Goal: Information Seeking & Learning: Learn about a topic

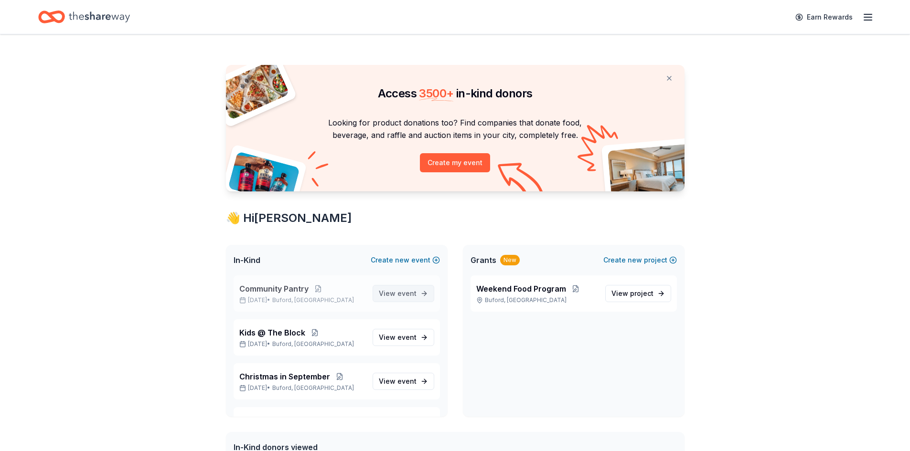
click at [397, 294] on span "event" at bounding box center [406, 293] width 19 height 8
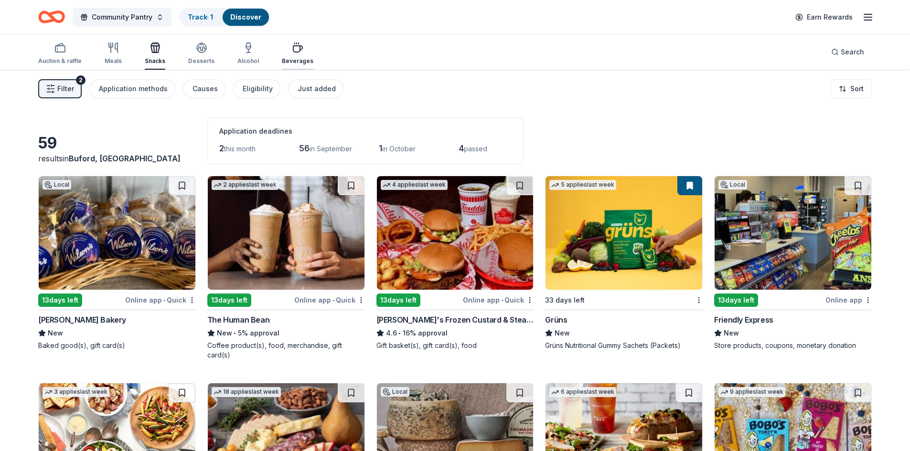
click at [293, 50] on icon "button" at bounding box center [297, 49] width 9 height 6
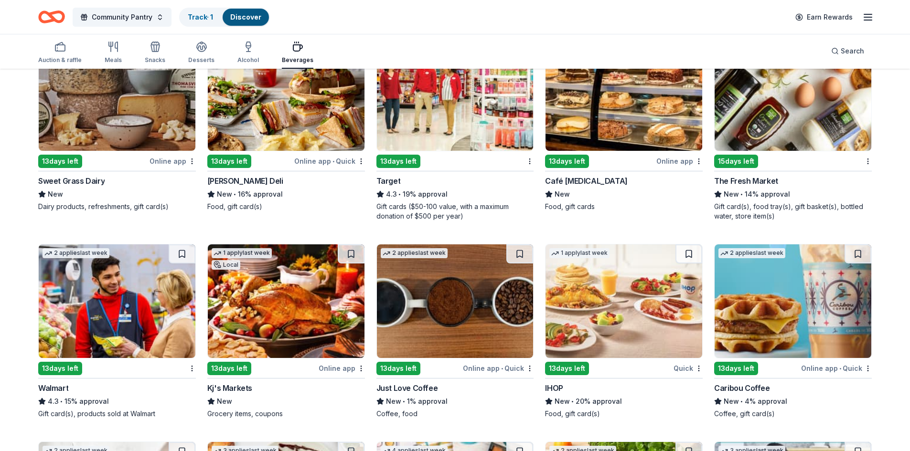
scroll to position [171, 0]
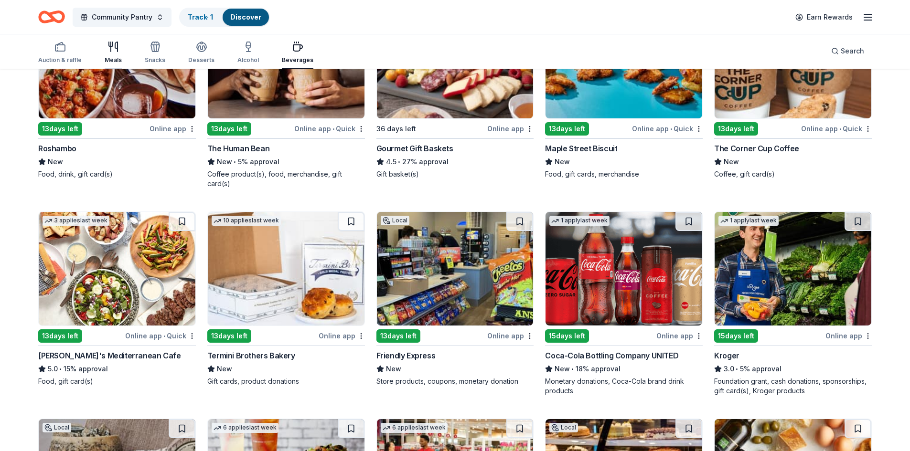
click at [112, 43] on icon "button" at bounding box center [111, 44] width 4 height 4
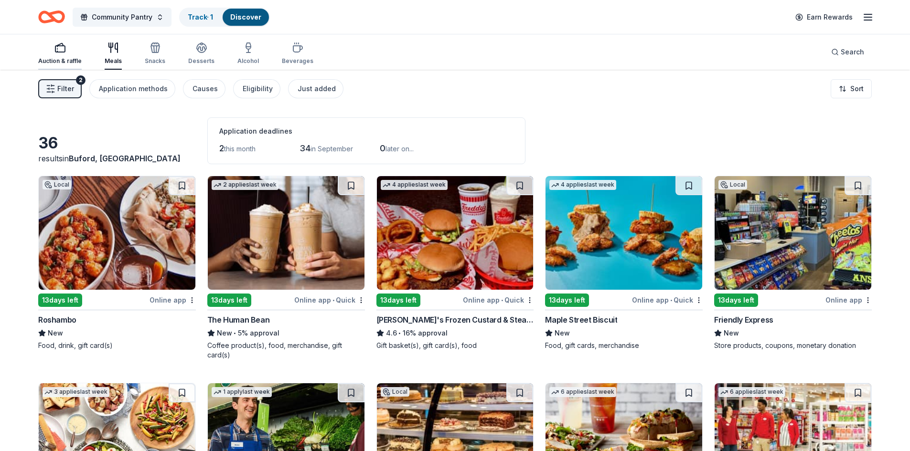
click at [63, 47] on icon "button" at bounding box center [59, 47] width 11 height 11
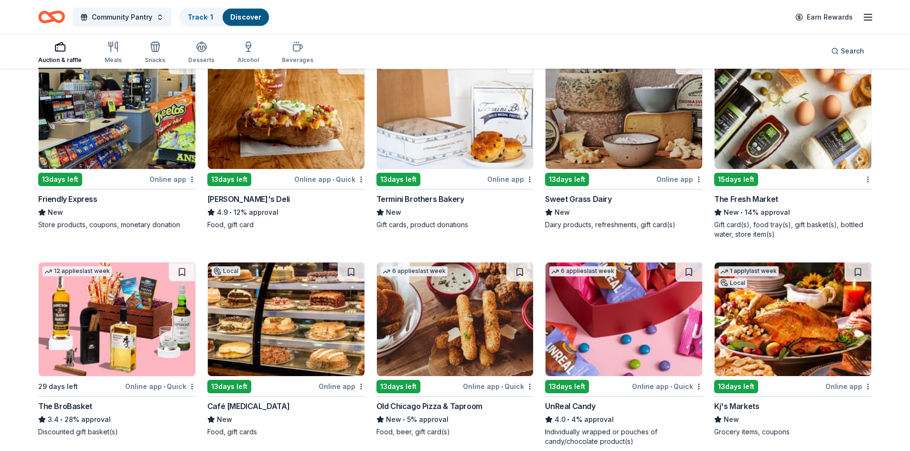
scroll to position [588, 0]
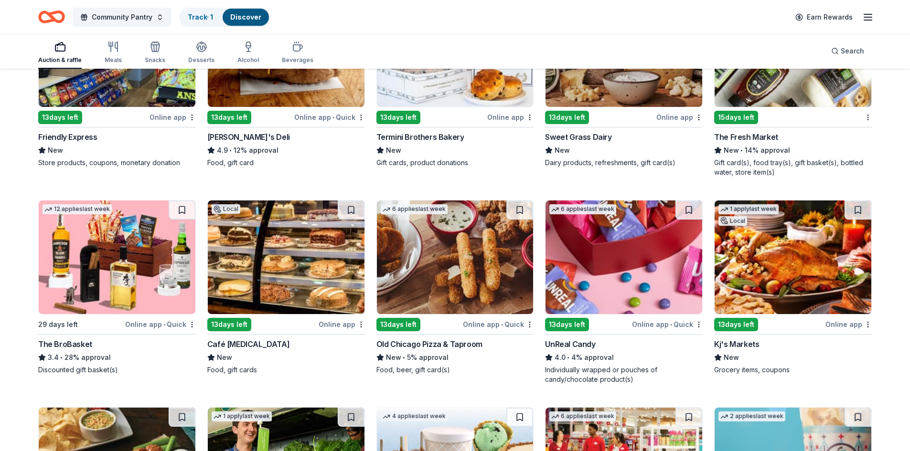
click at [729, 339] on div "Kj's Markets" at bounding box center [736, 344] width 45 height 11
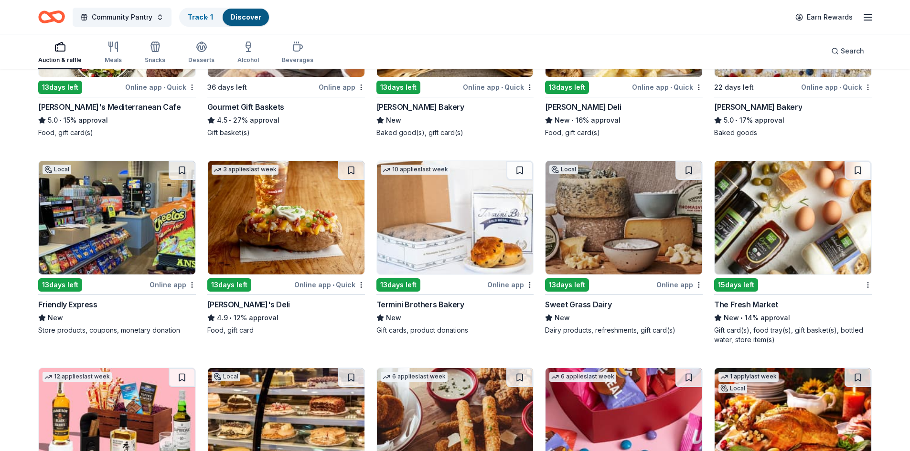
scroll to position [176, 0]
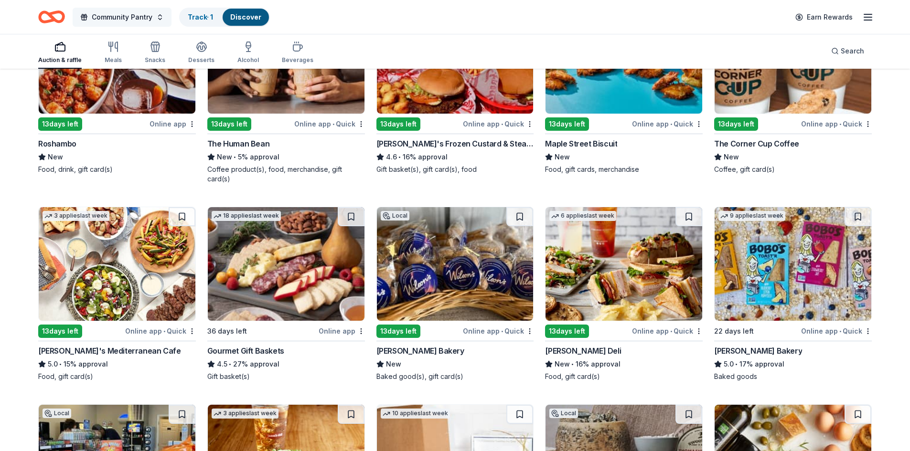
click at [160, 17] on button "Community Pantry" at bounding box center [122, 17] width 99 height 19
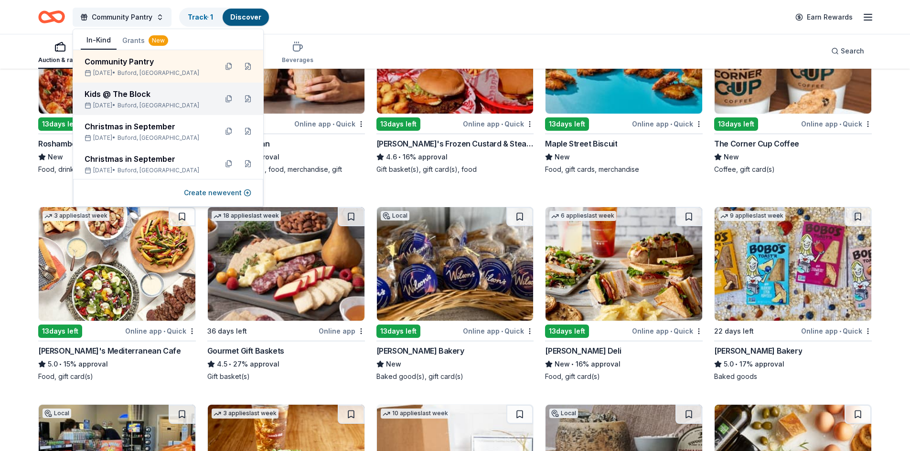
click at [127, 95] on div "Kids @ The Block" at bounding box center [147, 93] width 125 height 11
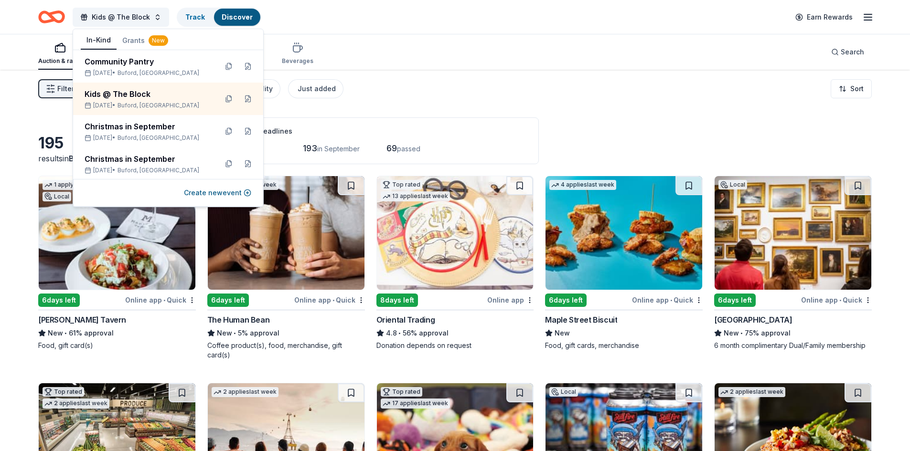
click at [385, 12] on div "Kids @ The Block Track Discover Earn Rewards" at bounding box center [455, 17] width 834 height 22
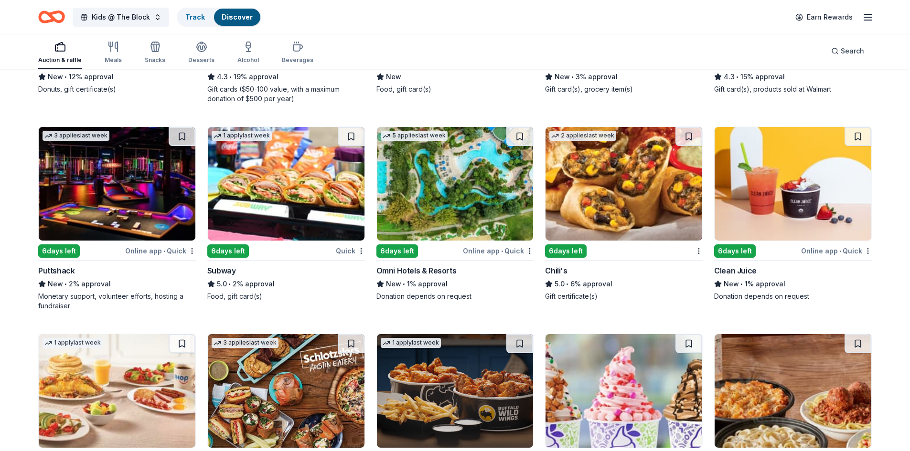
scroll to position [4944, 0]
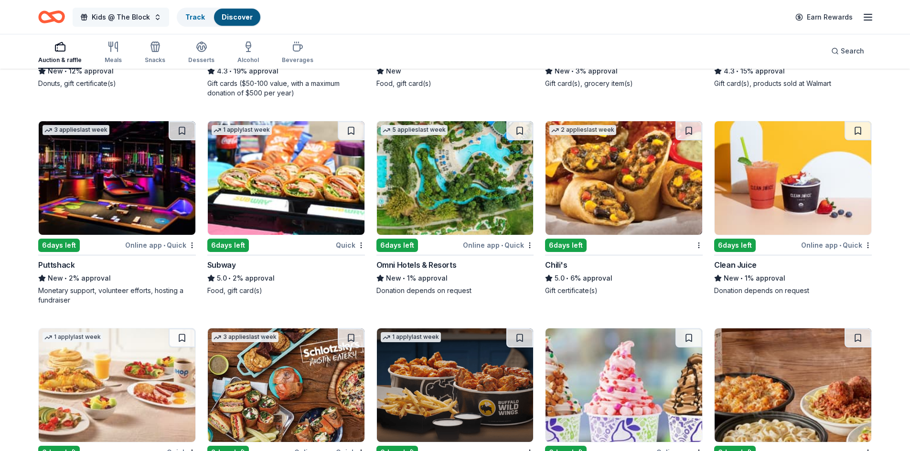
click at [120, 17] on span "Kids @ The Block" at bounding box center [121, 16] width 58 height 11
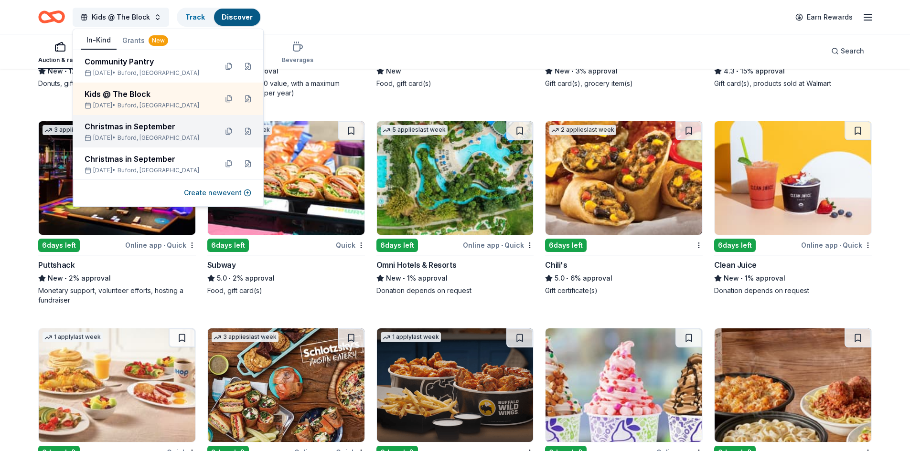
click at [122, 128] on div "Christmas in September" at bounding box center [147, 126] width 125 height 11
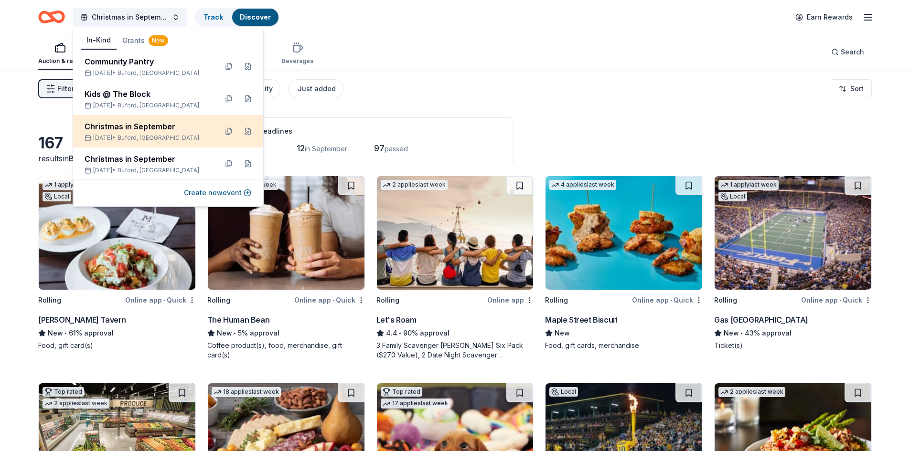
click at [152, 133] on div "Christmas in September [DATE] • [GEOGRAPHIC_DATA], [GEOGRAPHIC_DATA]" at bounding box center [147, 131] width 125 height 21
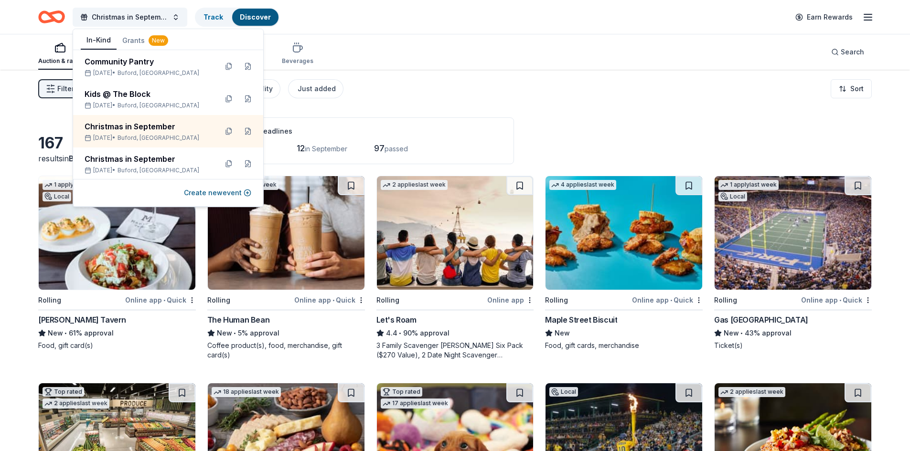
click at [409, 56] on div "Auction & raffle Meals Snacks Desserts Alcohol Beverages Search" at bounding box center [455, 51] width 834 height 35
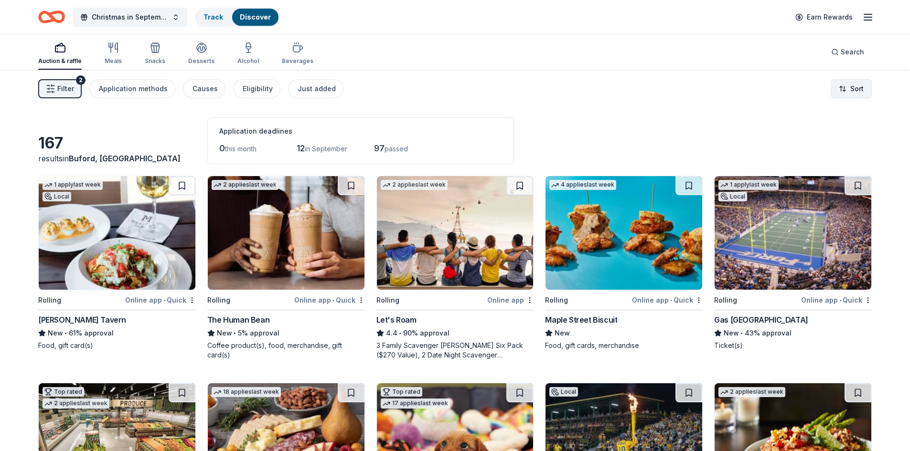
click at [839, 93] on html "Christmas in September Track Discover Earn Rewards Auction & raffle Meals Snack…" at bounding box center [455, 225] width 910 height 451
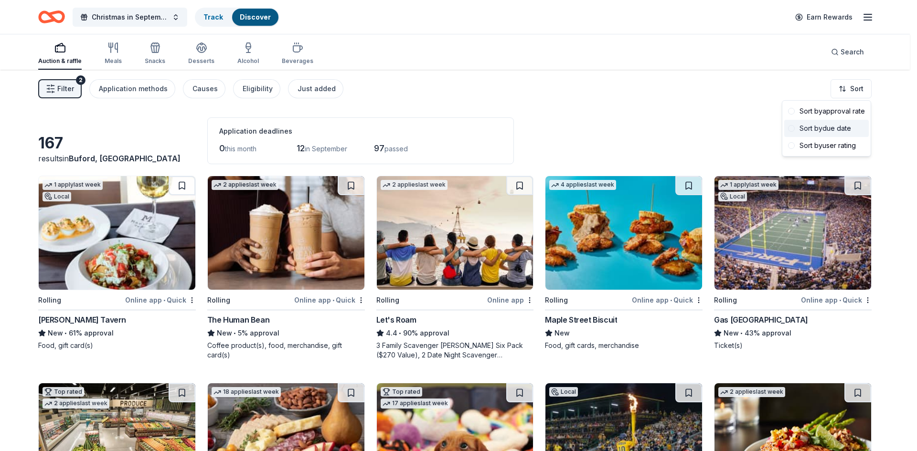
click at [839, 128] on div "Sort by due date" at bounding box center [826, 128] width 85 height 17
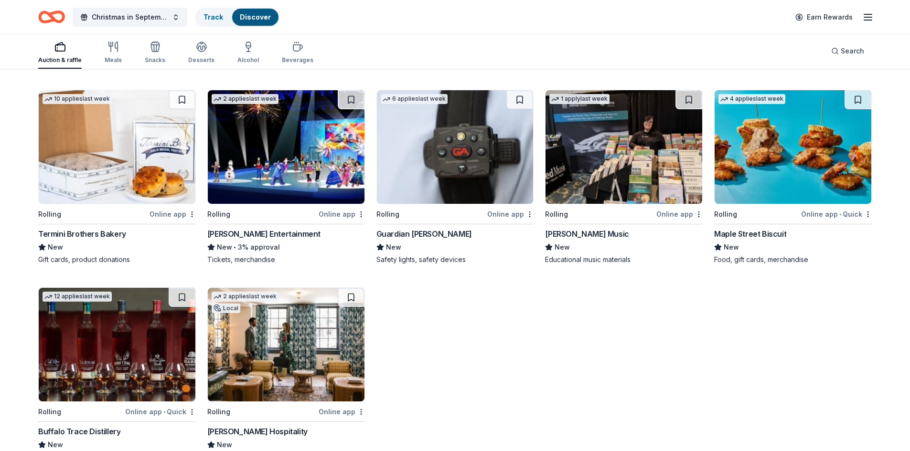
scroll to position [6559, 0]
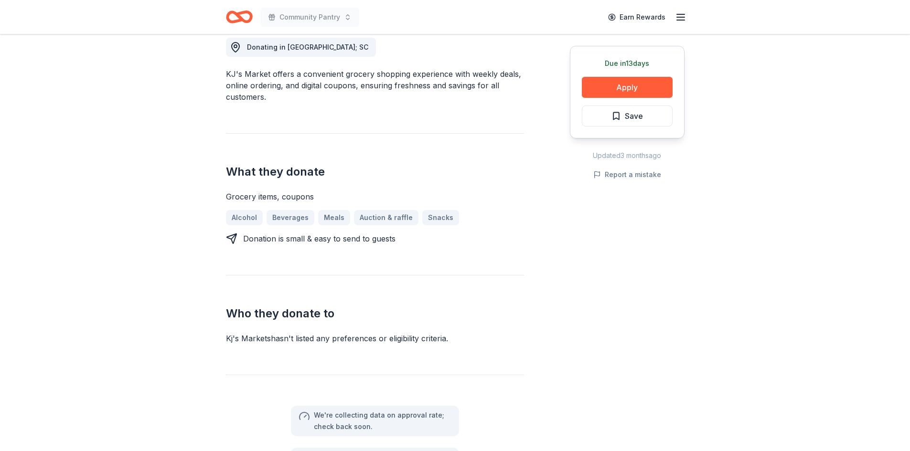
scroll to position [287, 0]
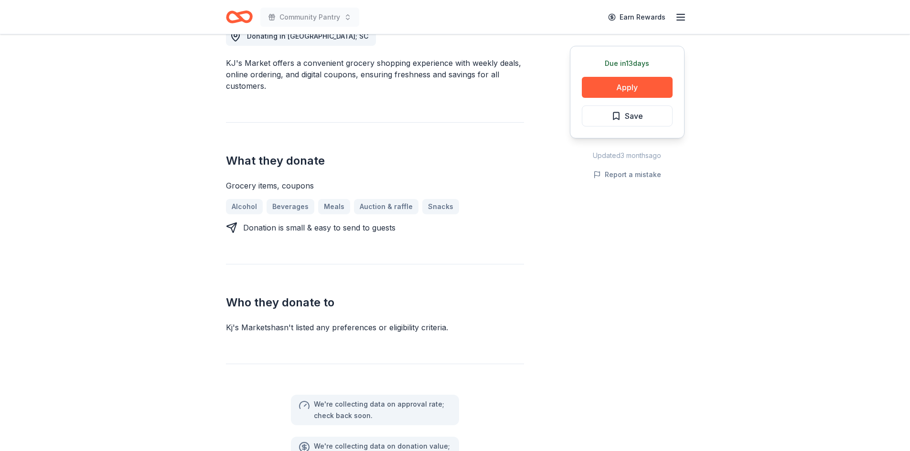
drag, startPoint x: 225, startPoint y: 63, endPoint x: 266, endPoint y: 68, distance: 41.5
click at [266, 68] on div "Kj's Markets New 1 apply last week Share Donating in GA; SC KJ's Market offers …" at bounding box center [455, 338] width 489 height 1180
drag, startPoint x: 271, startPoint y: 61, endPoint x: 224, endPoint y: 61, distance: 46.8
click at [224, 61] on div "Kj's Markets New 1 apply last week Share Donating in GA; SC KJ's Market offers …" at bounding box center [455, 338] width 489 height 1180
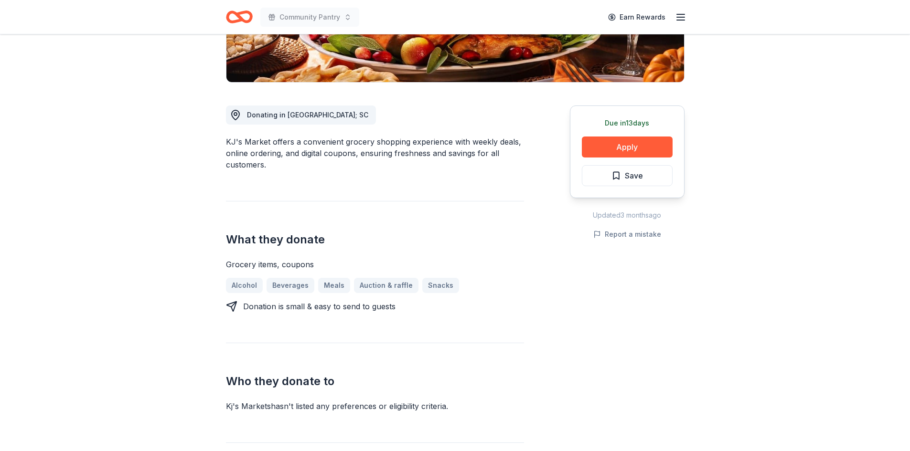
scroll to position [48, 0]
